Goal: Find specific page/section: Find specific page/section

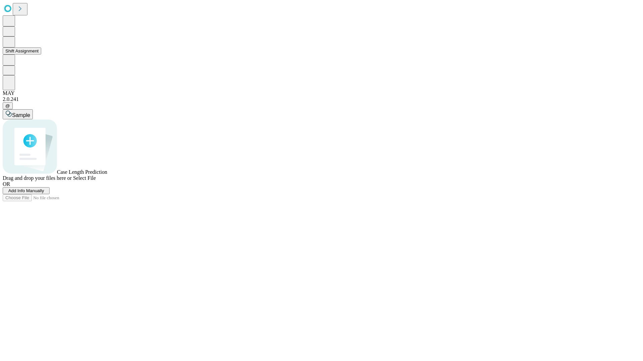
click at [41, 55] on button "Shift Assignment" at bounding box center [22, 51] width 38 height 7
